Goal: Browse casually

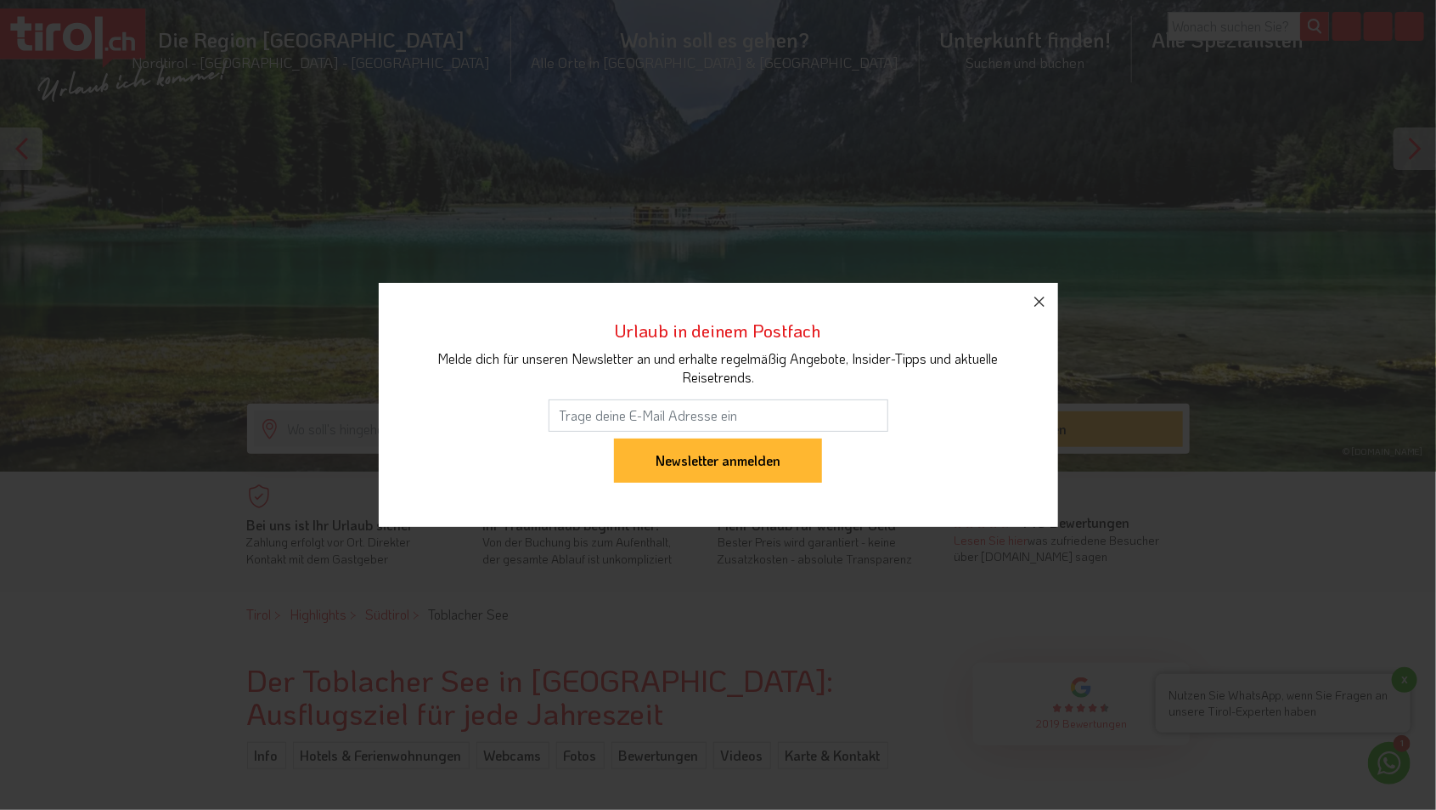
scroll to position [253, 0]
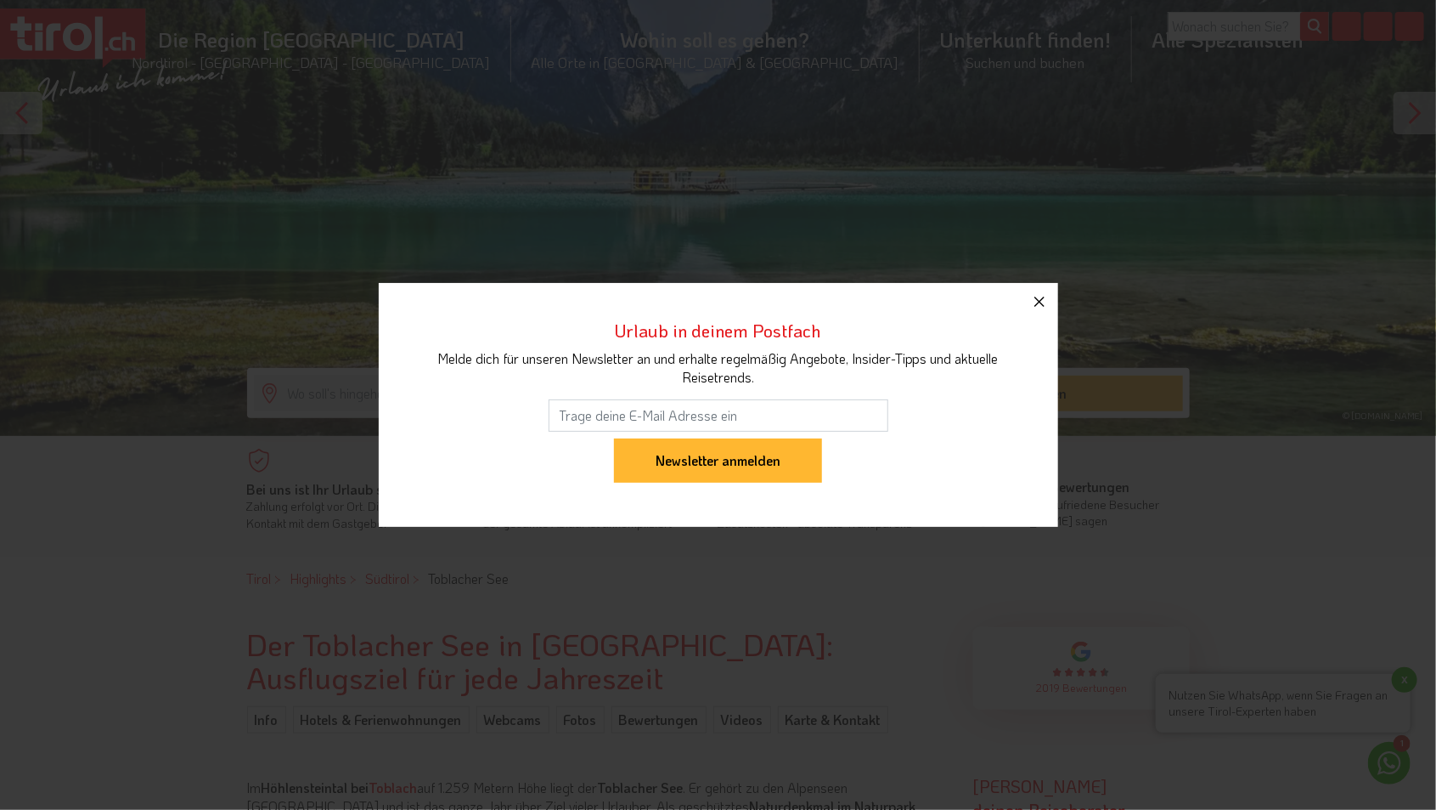
click at [1047, 304] on icon "button" at bounding box center [1040, 301] width 20 height 20
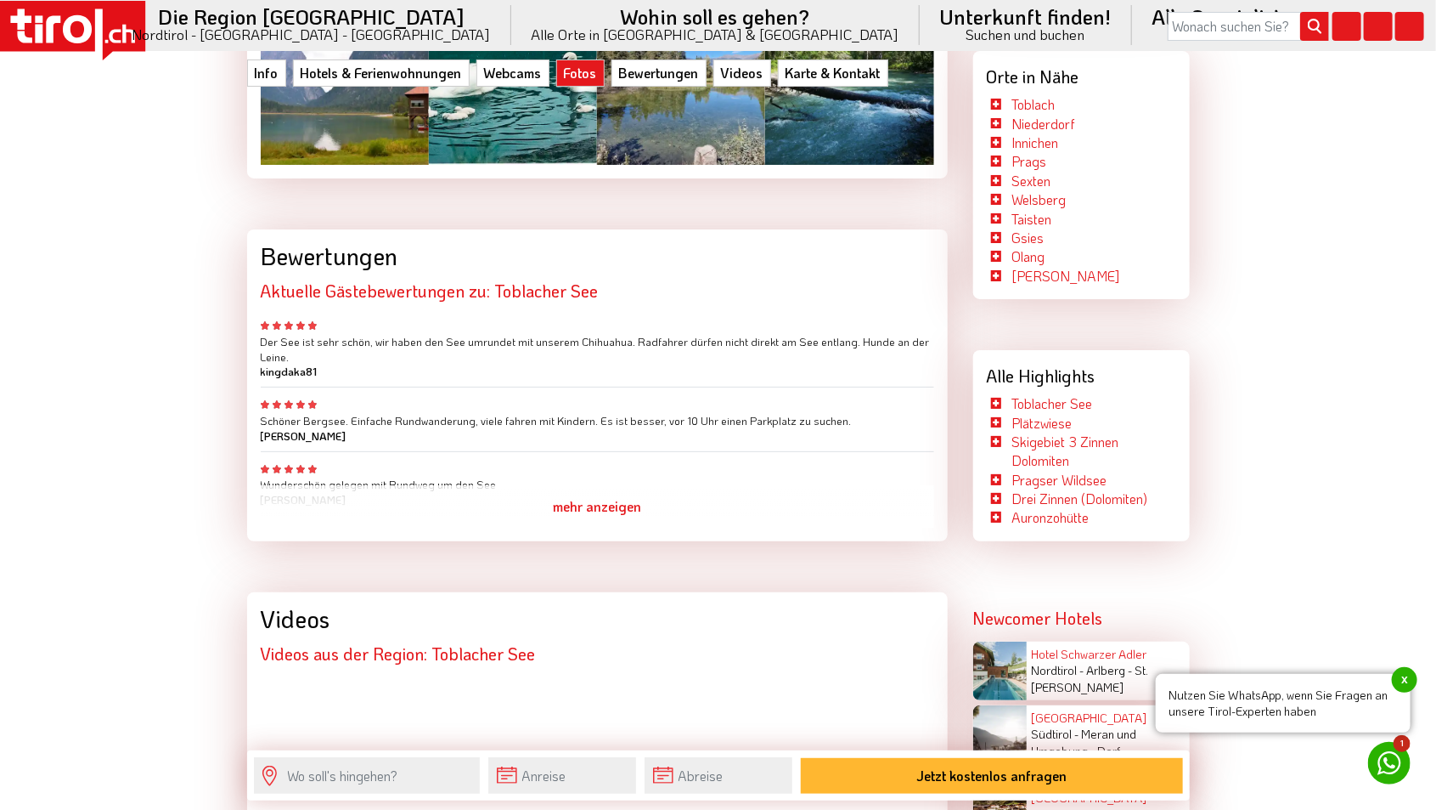
scroll to position [3429, 0]
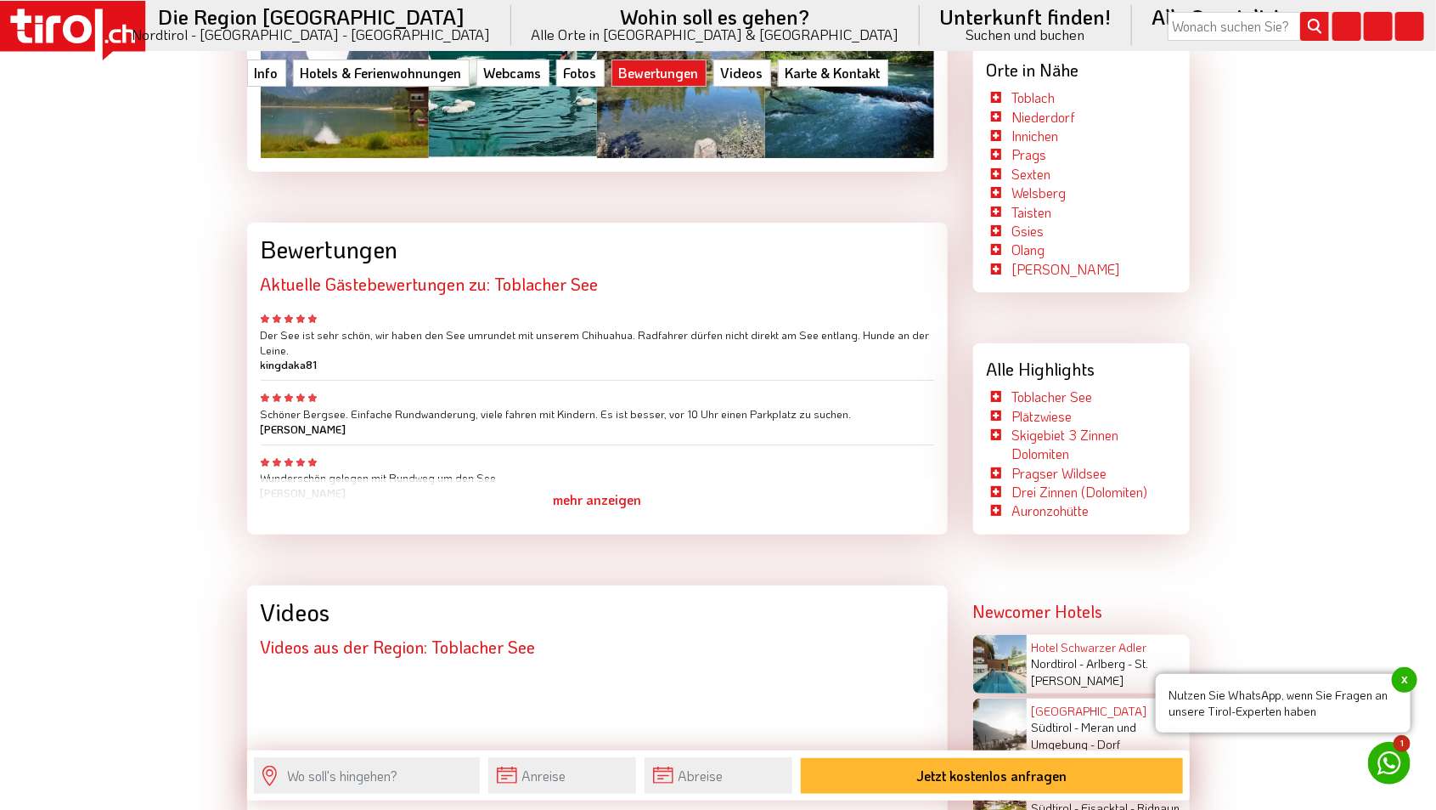
click at [623, 479] on div "mehr anzeigen" at bounding box center [598, 499] width 674 height 42
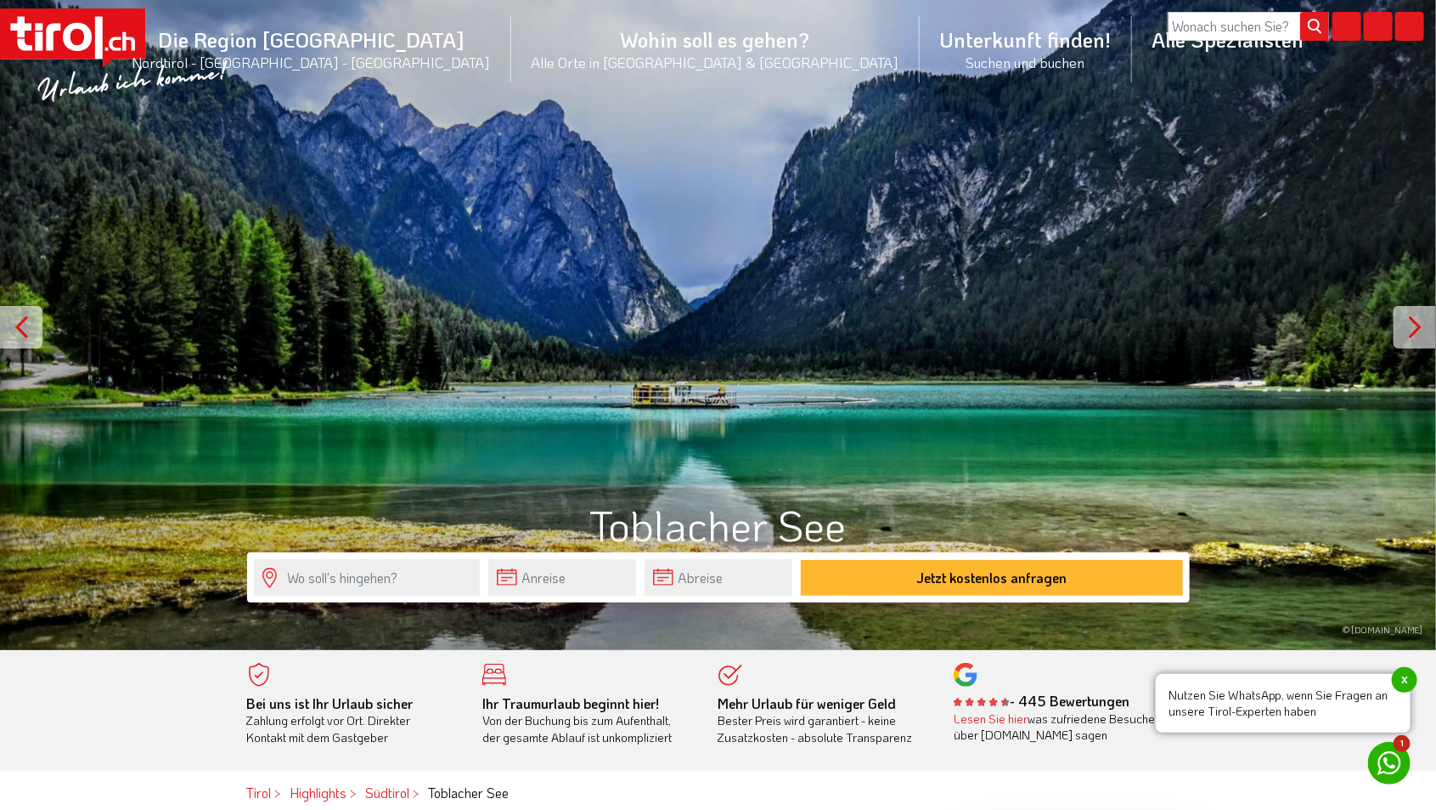
scroll to position [0, 0]
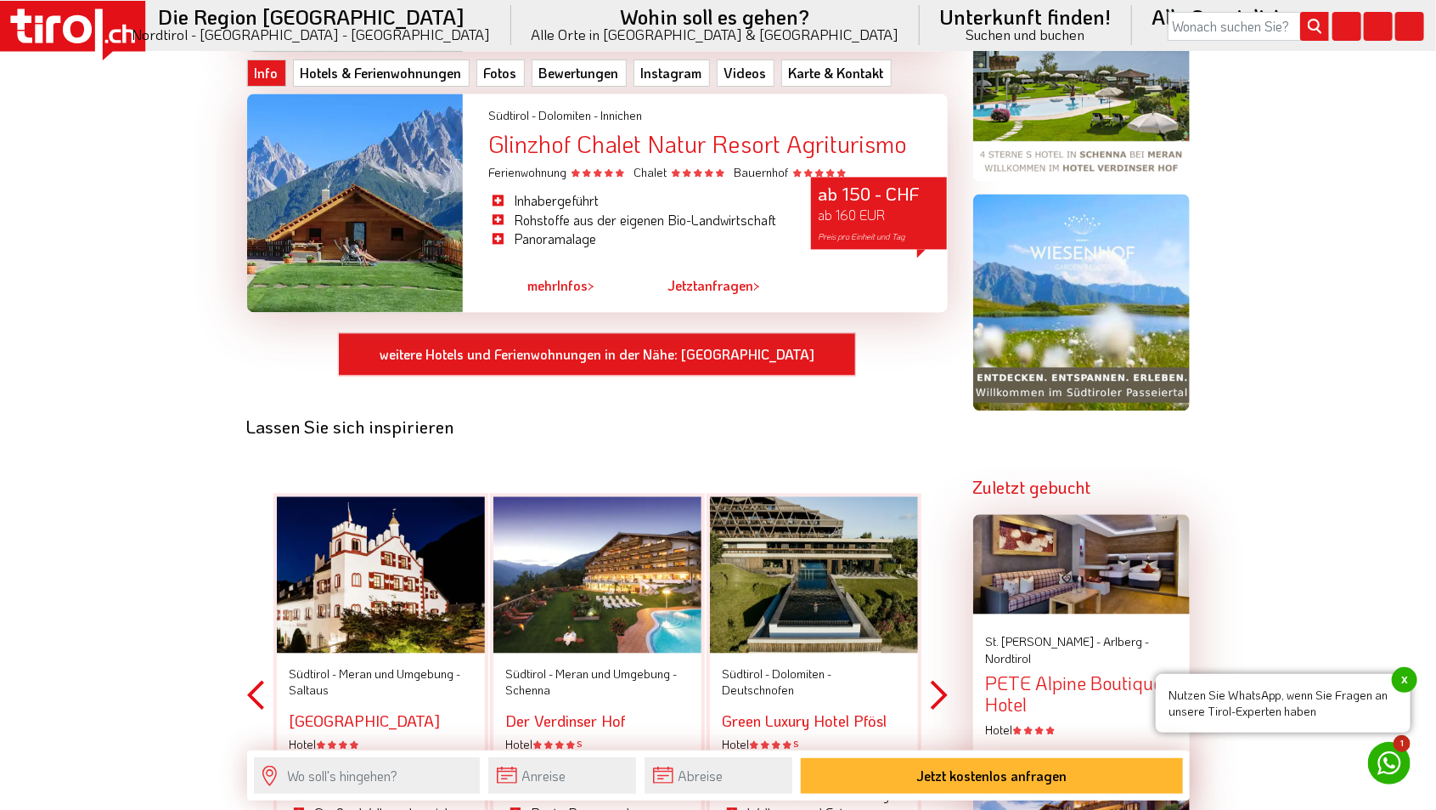
scroll to position [1786, 0]
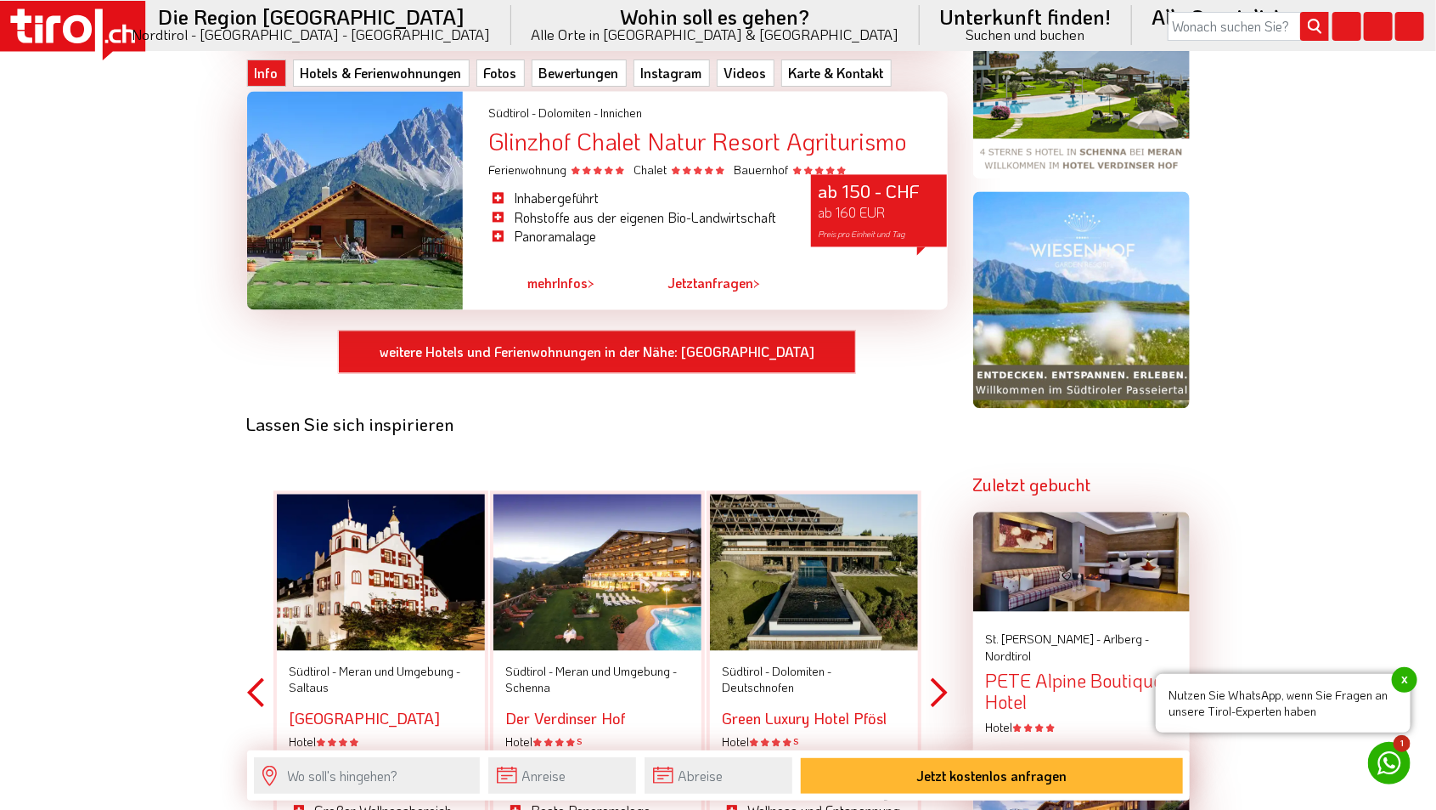
click at [254, 671] on button "Previous" at bounding box center [255, 692] width 17 height 499
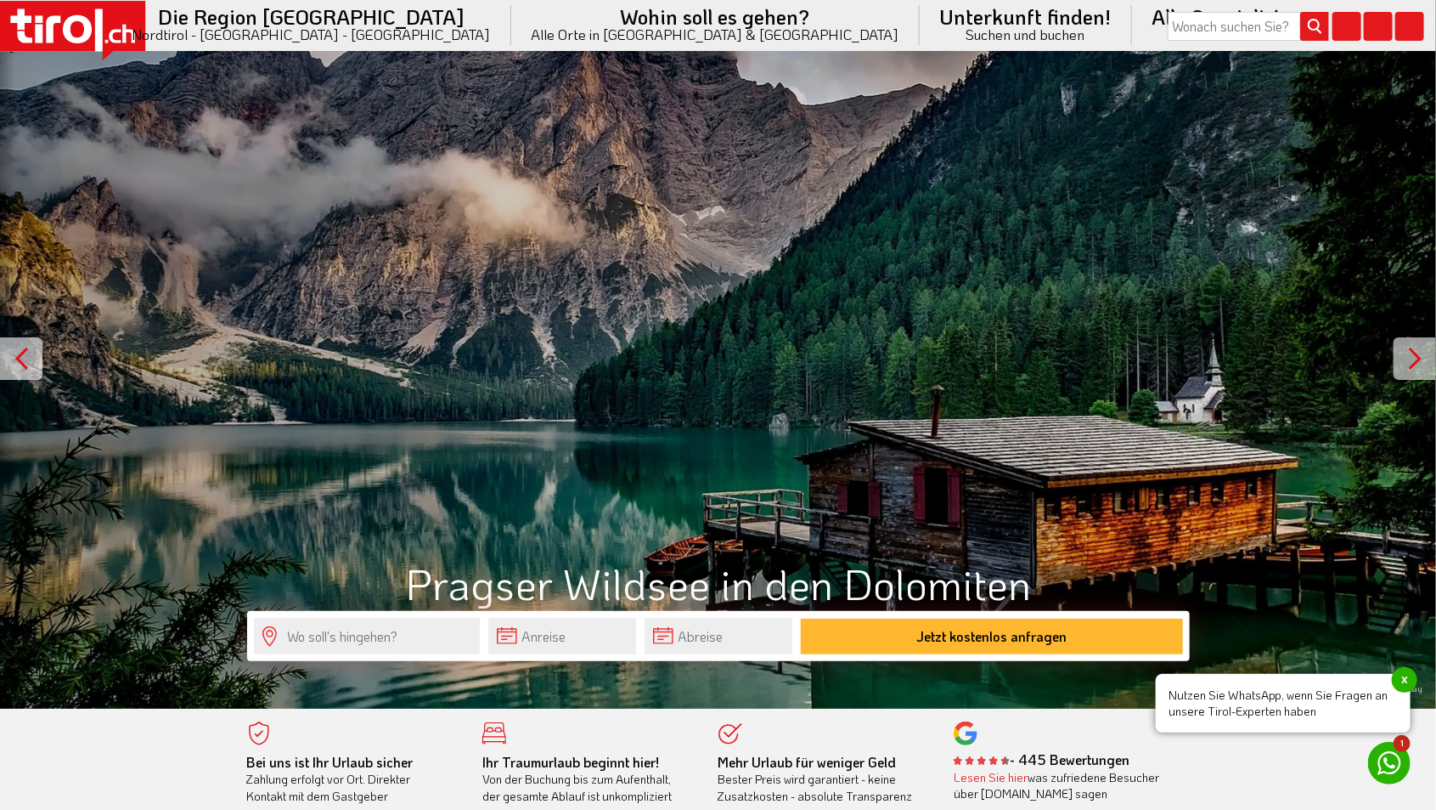
scroll to position [0, 0]
